Goal: Transaction & Acquisition: Subscribe to service/newsletter

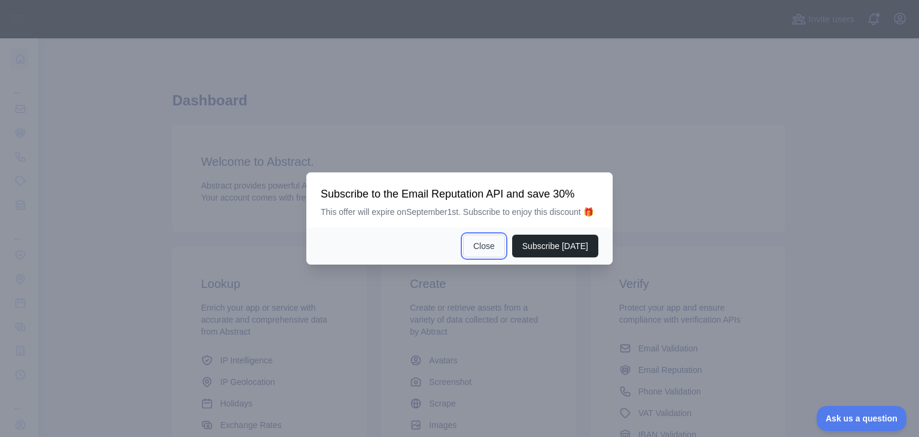
click at [495, 249] on button "Close" at bounding box center [484, 246] width 42 height 23
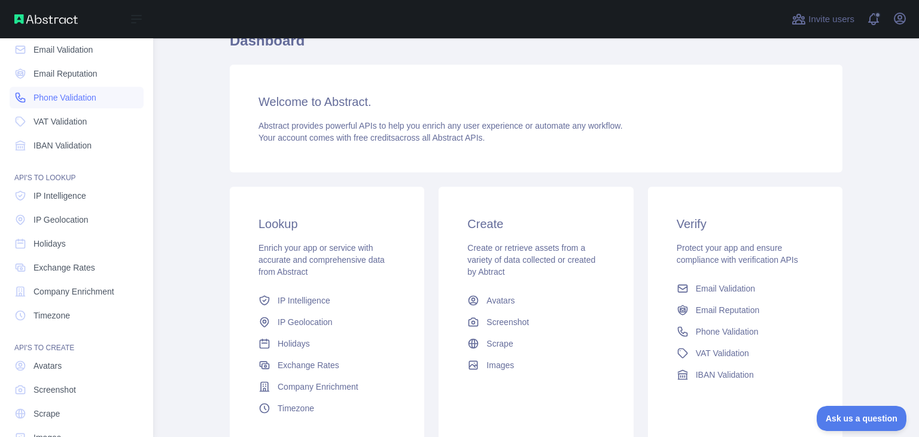
scroll to position [90, 0]
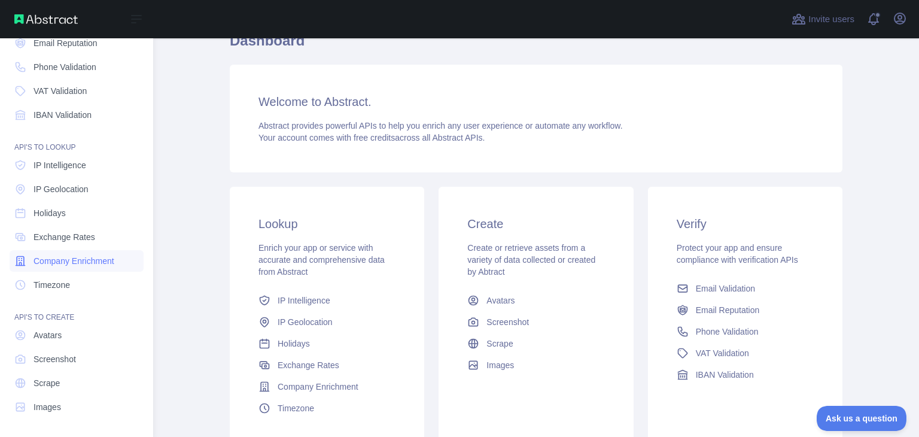
click at [91, 264] on span "Company Enrichment" at bounding box center [74, 261] width 81 height 12
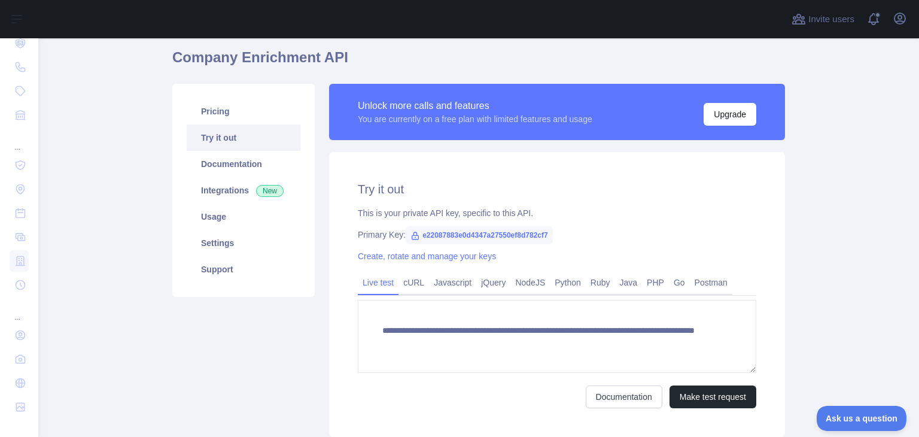
scroll to position [120, 0]
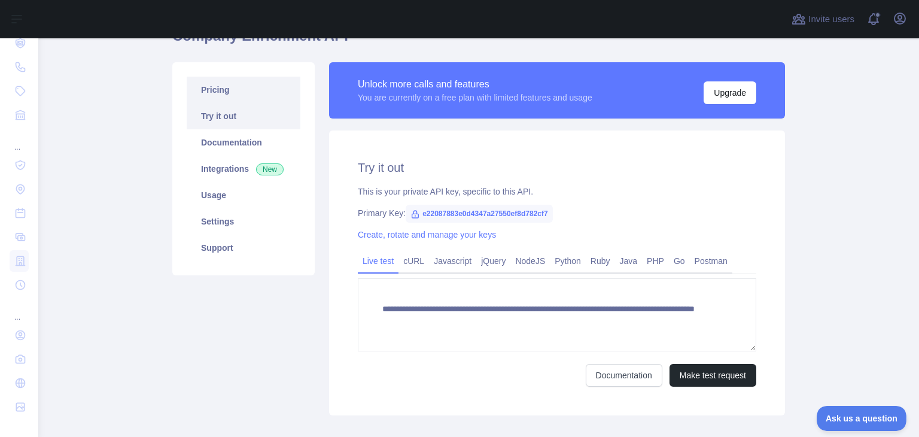
click at [213, 92] on link "Pricing" at bounding box center [244, 90] width 114 height 26
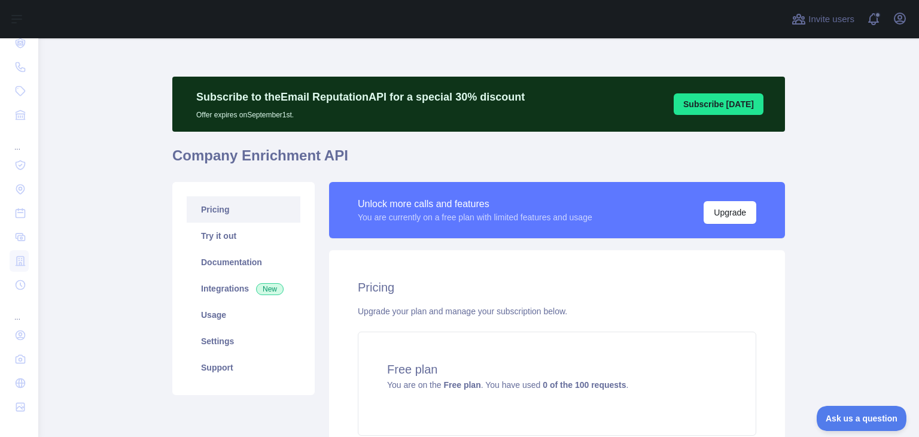
click at [701, 108] on button "Subscribe [DATE]" at bounding box center [719, 104] width 90 height 22
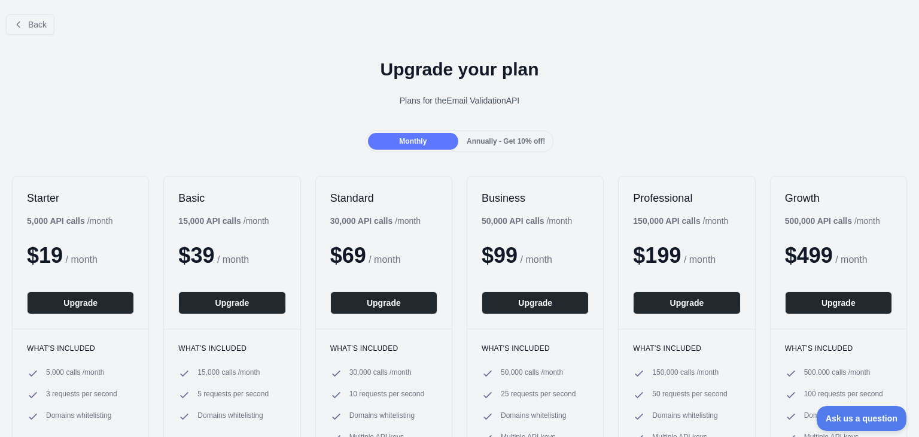
click at [484, 139] on div at bounding box center [459, 218] width 919 height 437
click at [490, 139] on span "Annually - Get 10% off!" at bounding box center [506, 141] width 78 height 8
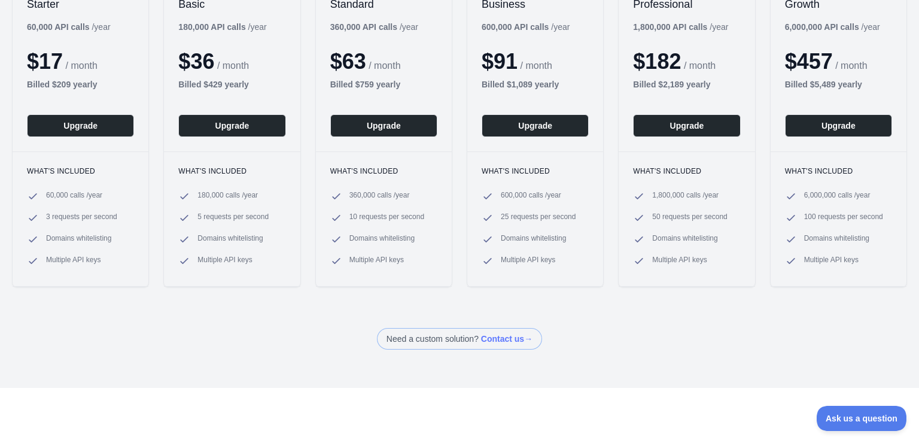
scroll to position [60, 0]
